Goal: Check status: Check status

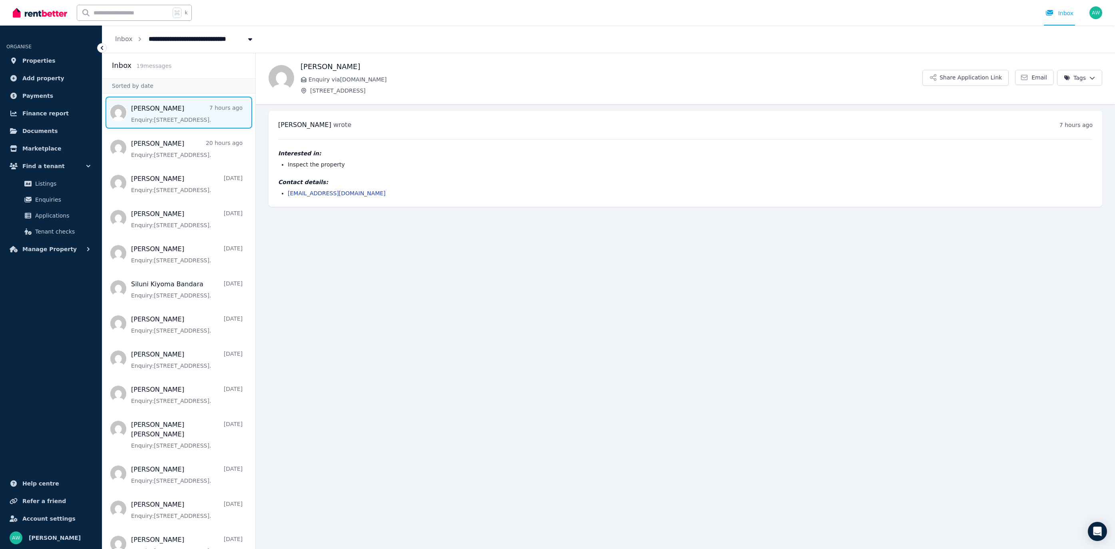
click at [325, 265] on main "Back Sam Enquiry via RealEstate.com.au 203/60 Waverley Rd, Malvern East Share A…" at bounding box center [685, 301] width 859 height 497
click at [55, 9] on img at bounding box center [40, 13] width 54 height 12
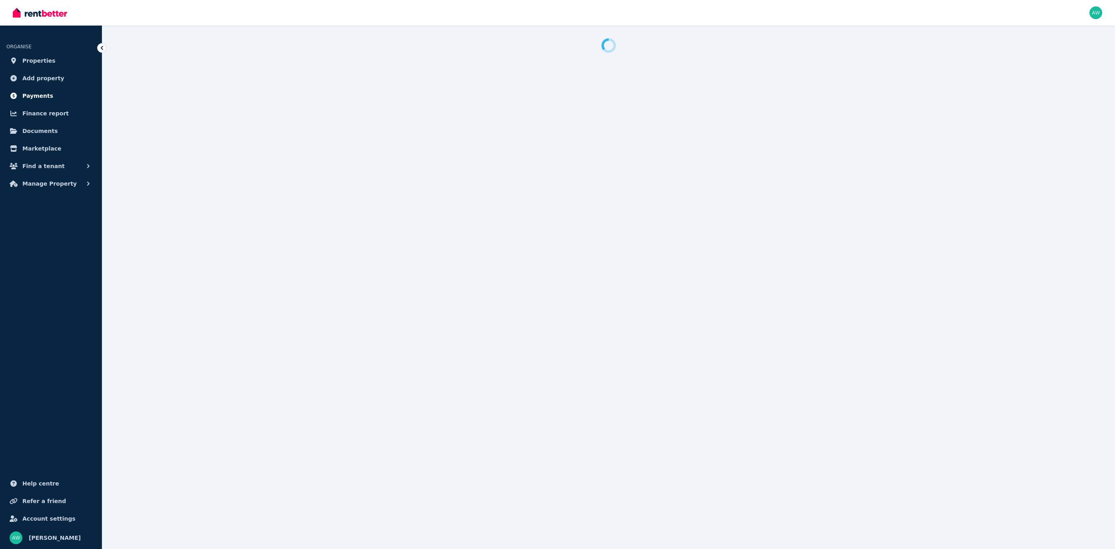
click at [29, 95] on span "Payments" at bounding box center [37, 96] width 31 height 10
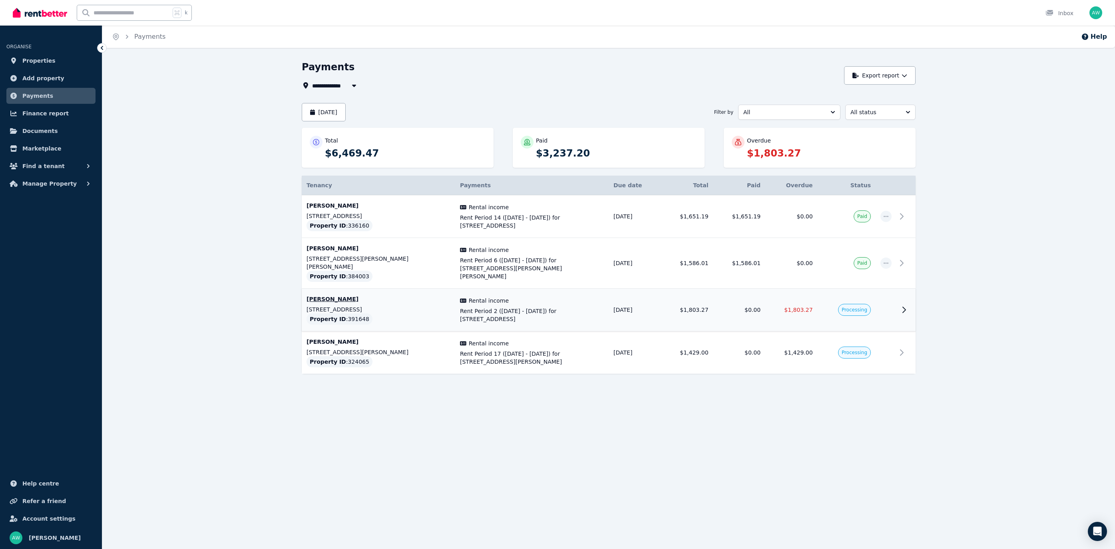
click at [906, 307] on td at bounding box center [905, 310] width 19 height 43
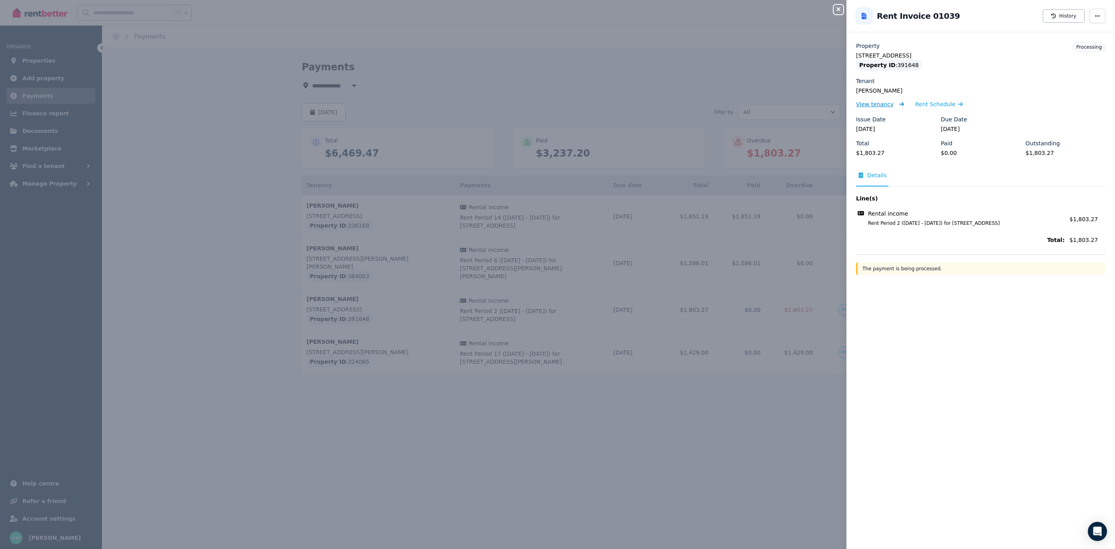
click at [871, 105] on span "View tenancy" at bounding box center [875, 104] width 38 height 8
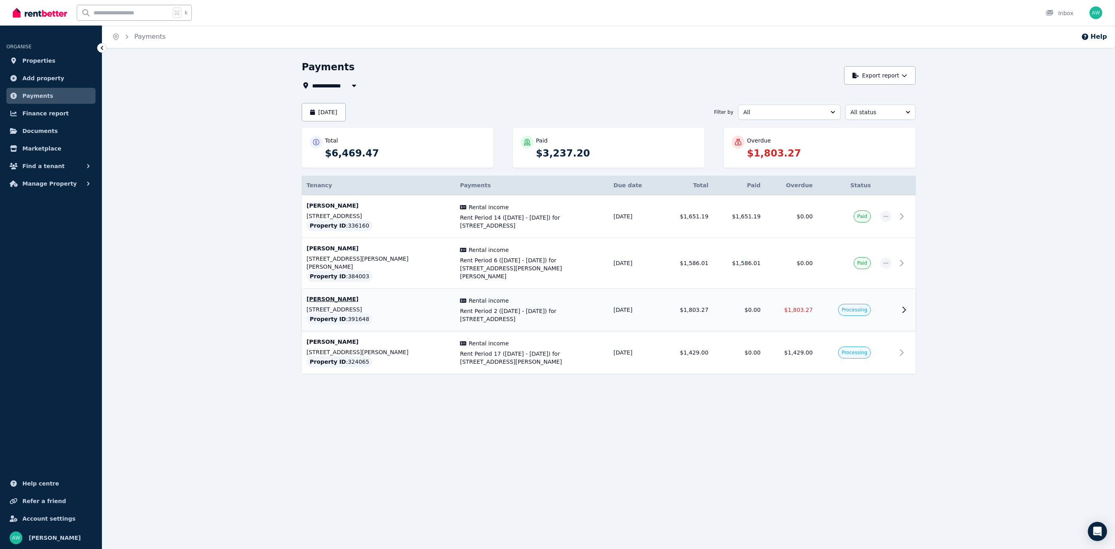
click at [904, 305] on icon at bounding box center [904, 310] width 10 height 10
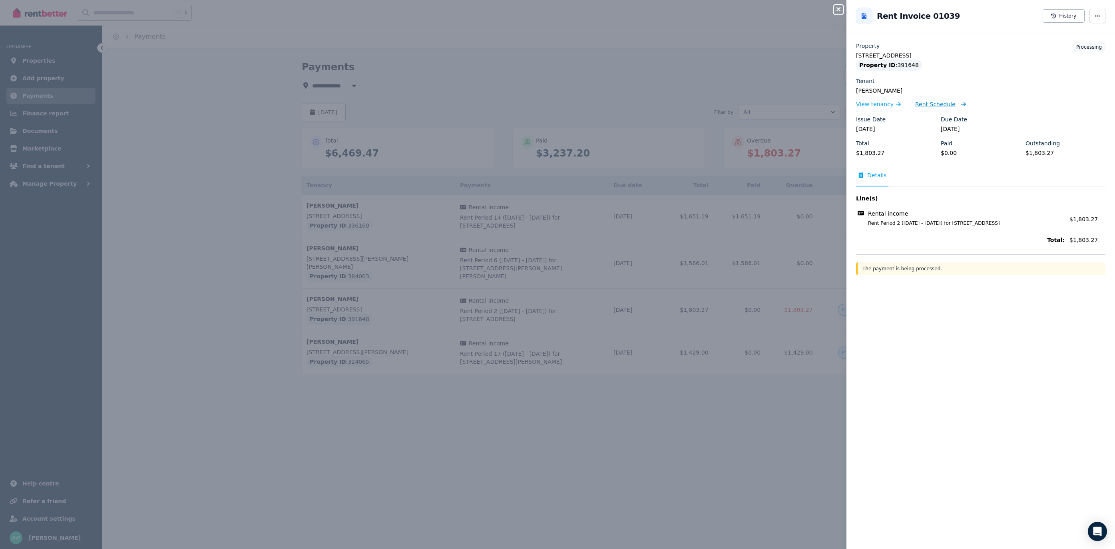
click at [928, 107] on span "Rent Schedule" at bounding box center [935, 104] width 40 height 8
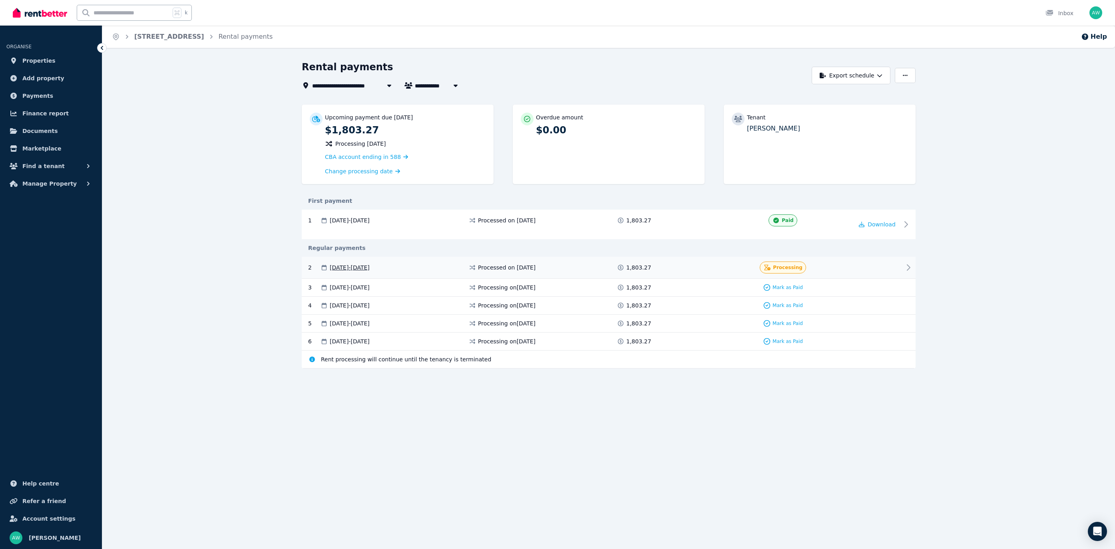
click at [902, 266] on div "2 [DATE] - [DATE] Processed on [DATE] 1,803.27 Processing" at bounding box center [609, 268] width 614 height 22
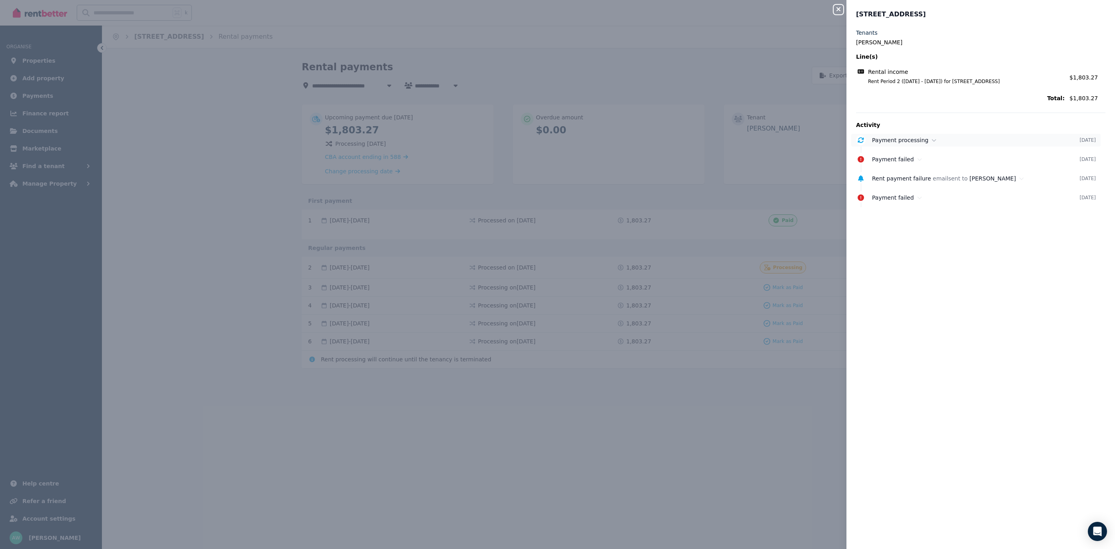
click at [932, 139] on icon at bounding box center [934, 140] width 4 height 2
click at [842, 14] on button "Close panel" at bounding box center [838, 10] width 10 height 10
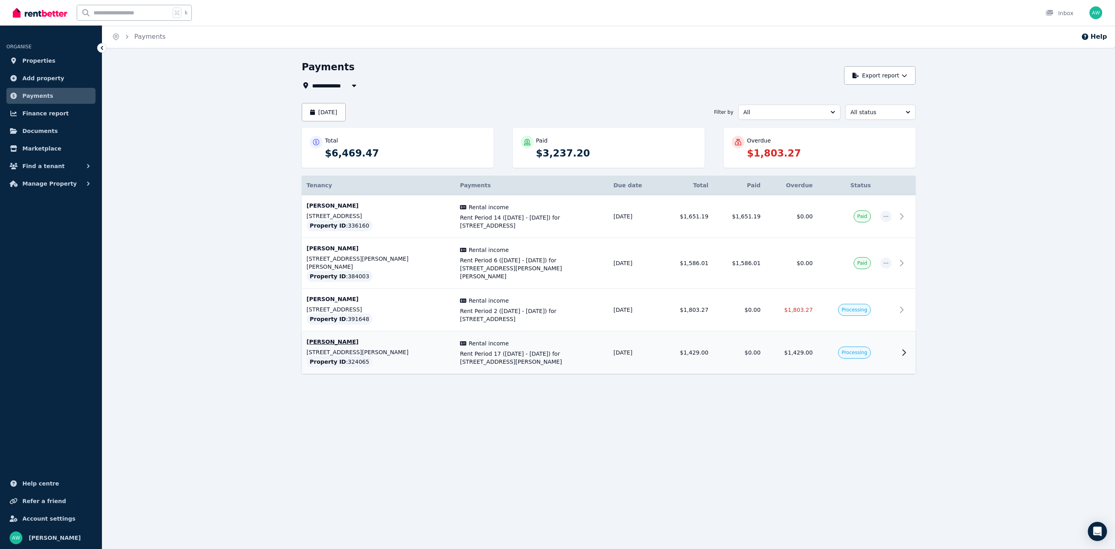
click at [897, 345] on td at bounding box center [905, 353] width 19 height 43
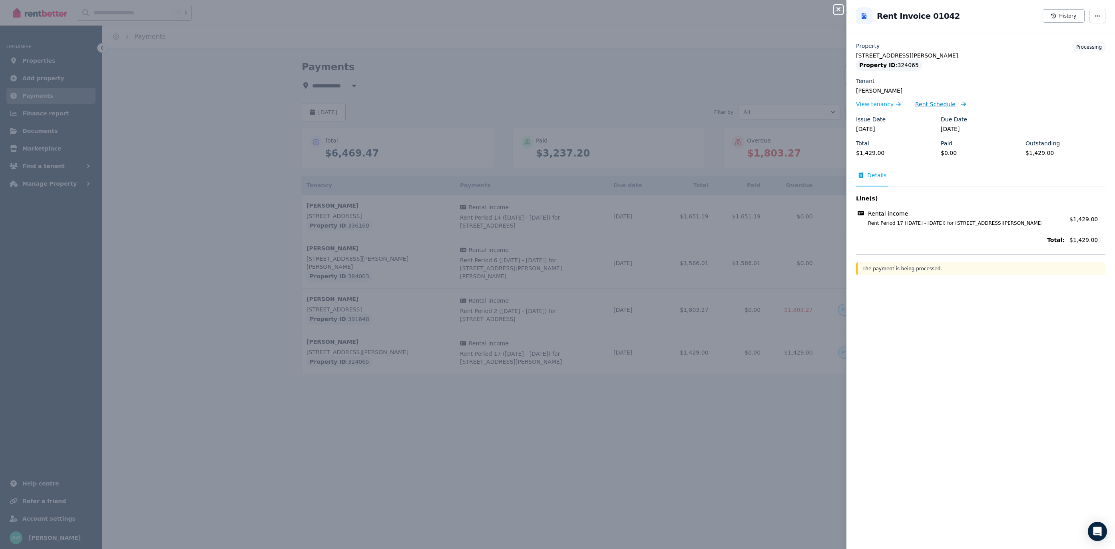
click at [926, 104] on span "Rent Schedule" at bounding box center [935, 104] width 40 height 8
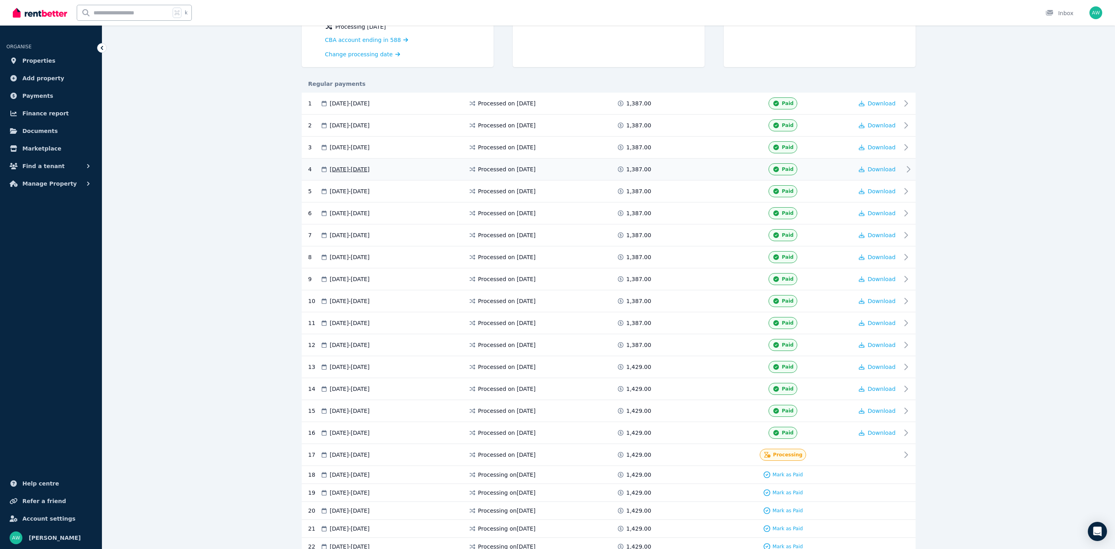
scroll to position [157, 0]
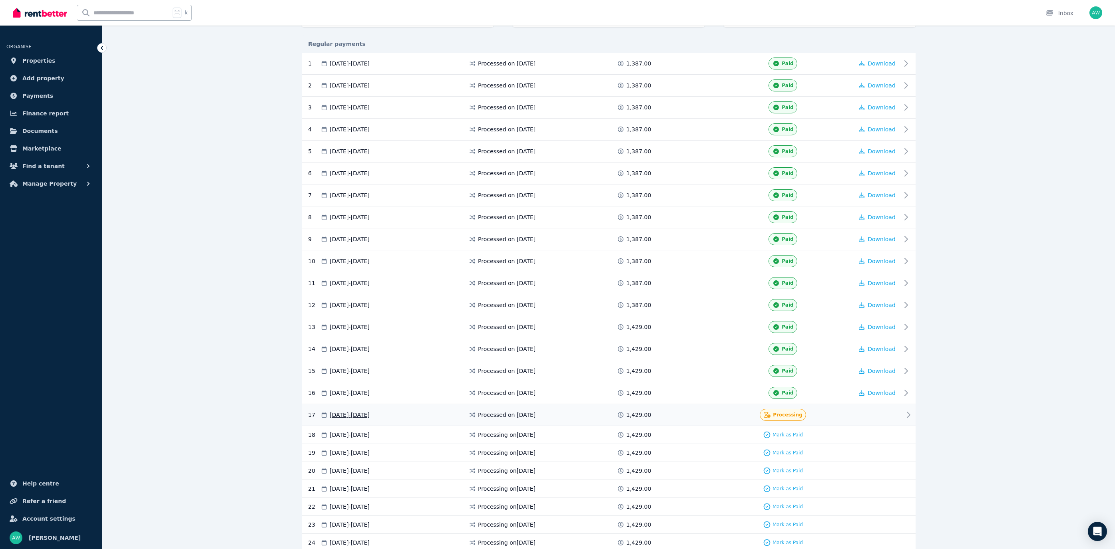
click at [902, 406] on div "17 [DATE] - [DATE] Processed on [DATE] 1,429.00 Processing" at bounding box center [609, 415] width 614 height 22
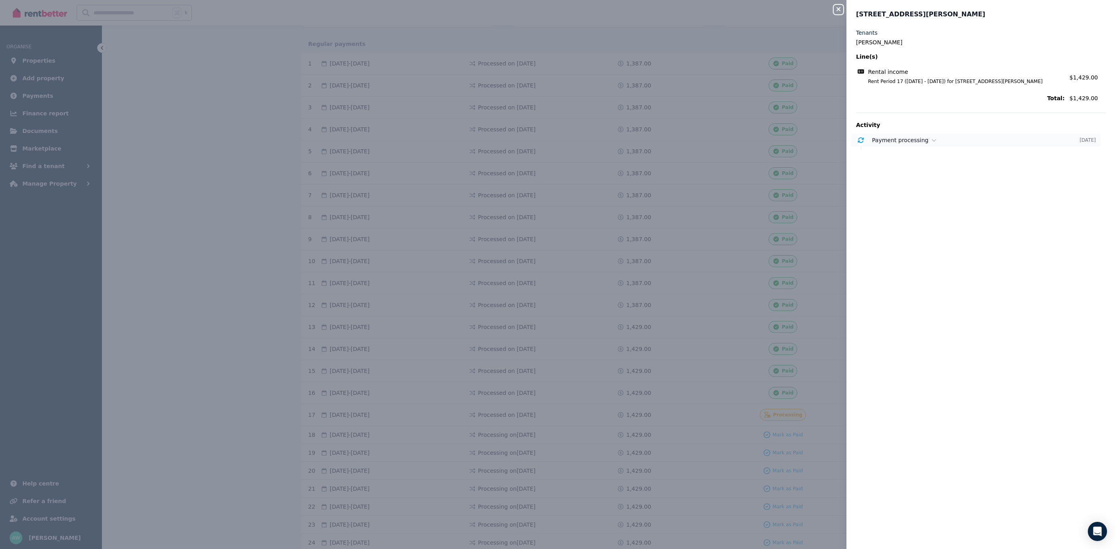
click at [923, 142] on span "Payment processing" at bounding box center [900, 140] width 56 height 6
click at [842, 12] on icon "button" at bounding box center [838, 9] width 10 height 6
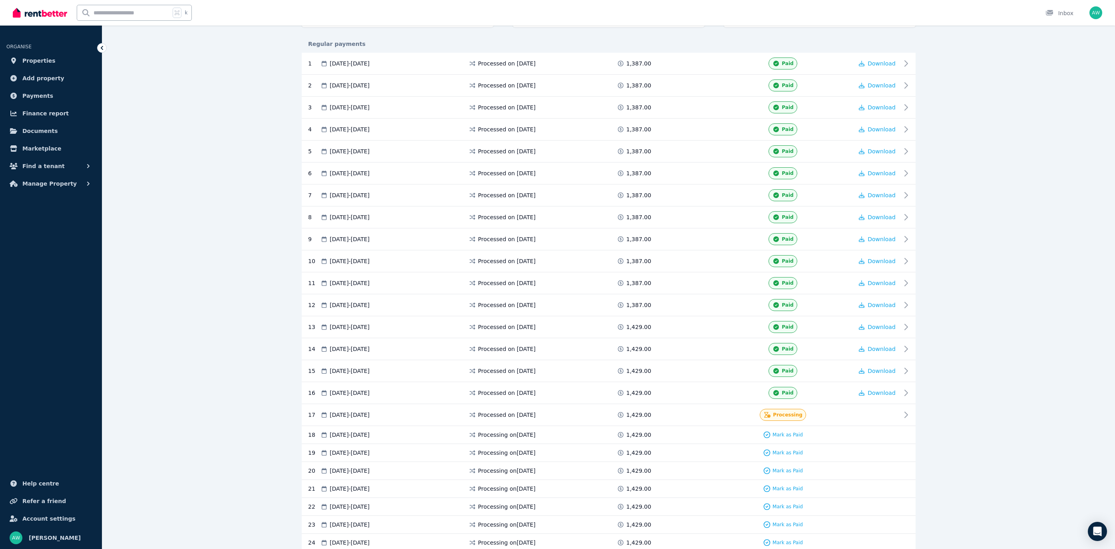
click at [254, 124] on div "**********" at bounding box center [608, 251] width 1012 height 695
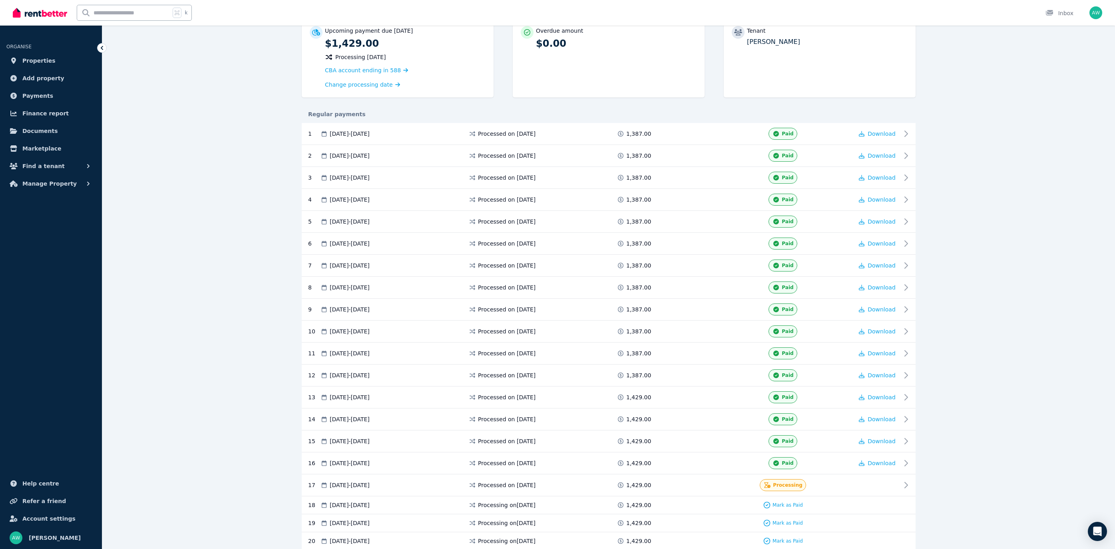
scroll to position [0, 0]
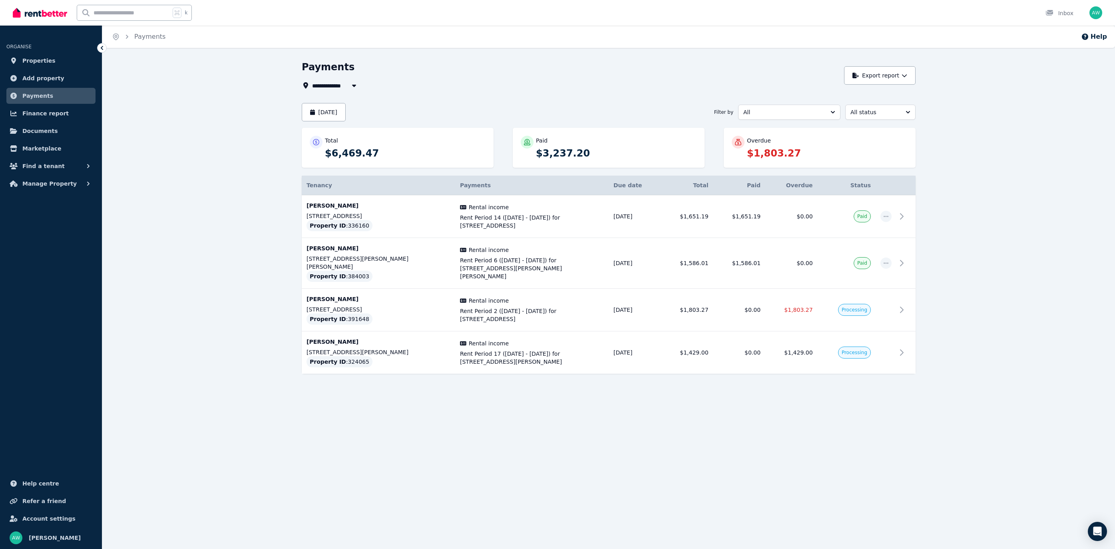
click at [841, 370] on div "Tenancy Payments Details Due date Total Paid Overdue Status [PERSON_NAME] [STRE…" at bounding box center [609, 282] width 614 height 213
click at [837, 370] on div "Tenancy Payments Details Due date Total Paid Overdue Status [PERSON_NAME] [STRE…" at bounding box center [609, 282] width 614 height 213
